Goal: Transaction & Acquisition: Purchase product/service

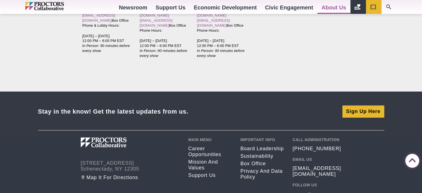
scroll to position [1332, 0]
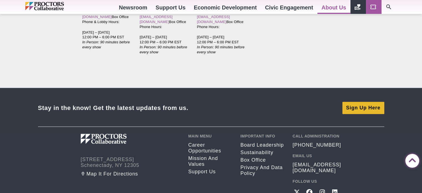
click at [372, 8] on icon "Main site navigation and header" at bounding box center [373, 7] width 7 height 7
click at [391, 6] on icon "Search" at bounding box center [389, 7] width 7 height 7
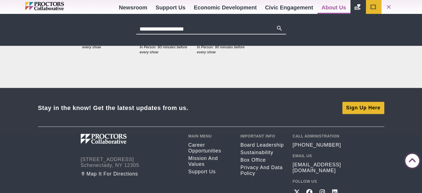
type input "**********"
click at [276, 25] on button "Search" at bounding box center [279, 29] width 7 height 8
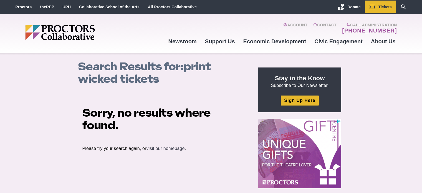
click at [160, 149] on link "visit our homepage" at bounding box center [166, 148] width 38 height 5
